Goal: Transaction & Acquisition: Subscribe to service/newsletter

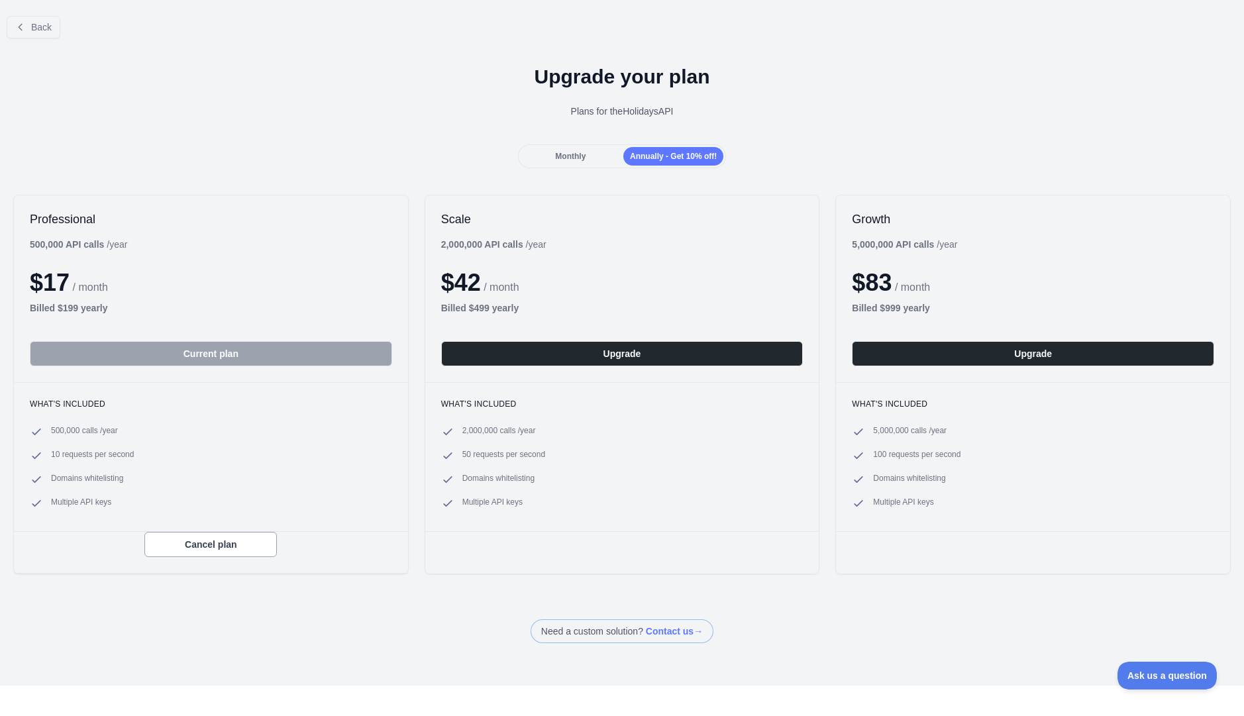
click at [119, 454] on span "10 requests per second" at bounding box center [92, 455] width 83 height 13
drag, startPoint x: 119, startPoint y: 454, endPoint x: 50, endPoint y: 452, distance: 68.9
click at [50, 452] on li "10 requests per second" at bounding box center [211, 455] width 362 height 13
copy span "10 requests per second"
click at [299, 615] on div "Back Upgrade your plan Plans for the Holidays API Monthly Annually - Get 10% of…" at bounding box center [622, 324] width 1244 height 638
